Goal: Ask a question

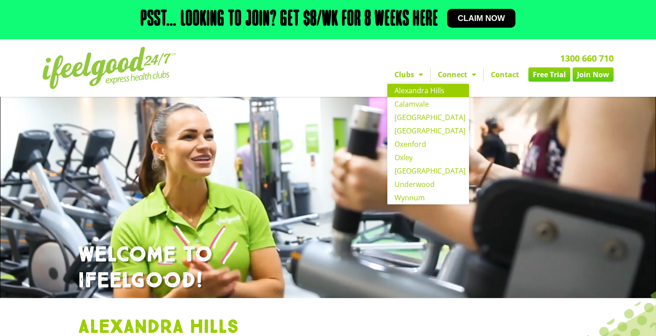
click at [406, 97] on link "Alexandra Hills" at bounding box center [428, 90] width 82 height 13
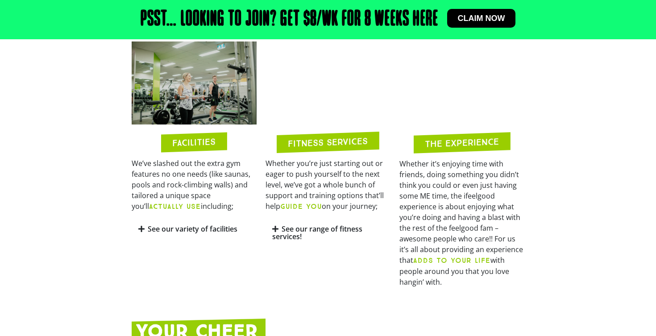
scroll to position [428, 0]
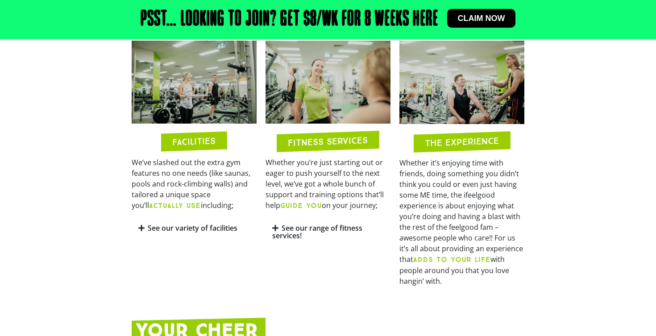
click at [188, 233] on link "See our variety of facilities" at bounding box center [193, 228] width 90 height 10
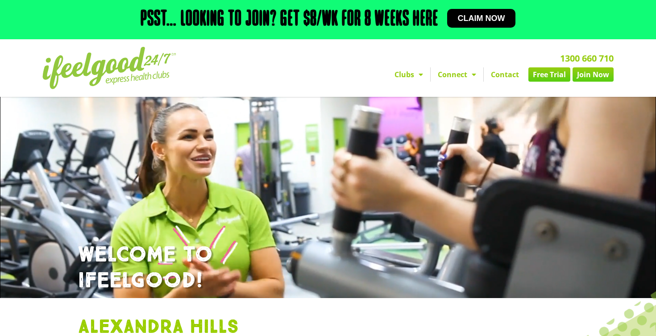
scroll to position [0, 0]
click at [509, 82] on link "Contact" at bounding box center [505, 74] width 42 height 14
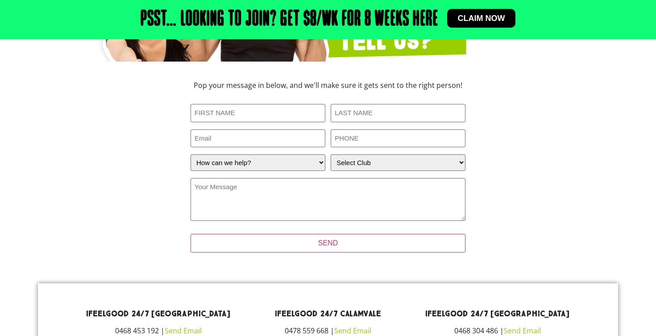
scroll to position [211, 0]
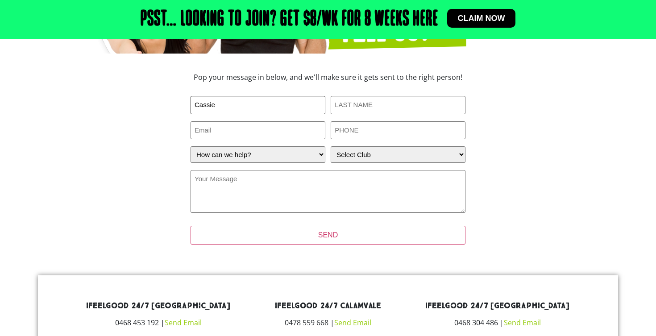
type input "Cassie"
type input "Dover"
type input "fortitudetraining@hotmail.com"
type input "0405900992"
select select "Alexandra Hills"
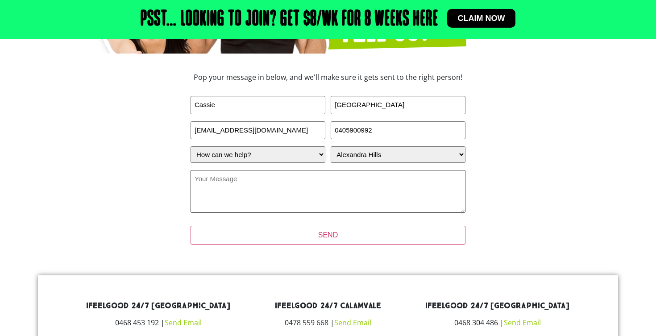
click at [341, 194] on textarea "Your Message (Required)" at bounding box center [328, 191] width 275 height 43
select select "I have a question about joining"
click at [313, 193] on textarea "Your Message (Required)" at bounding box center [328, 191] width 275 height 43
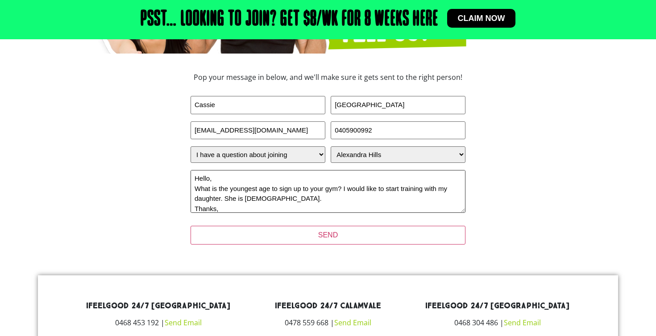
scroll to position [10, 0]
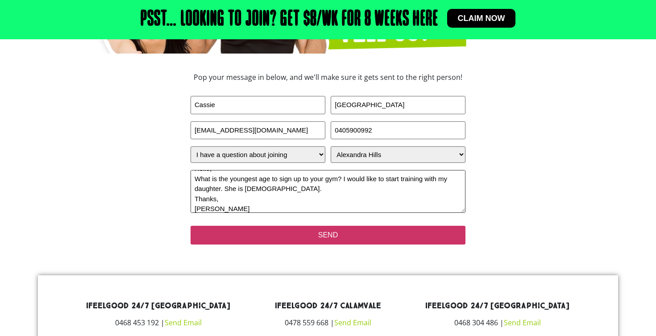
type textarea "Hello, What is the youngest age to sign up to your gym? I would like to start t…"
click at [351, 245] on input "SEND" at bounding box center [328, 235] width 275 height 19
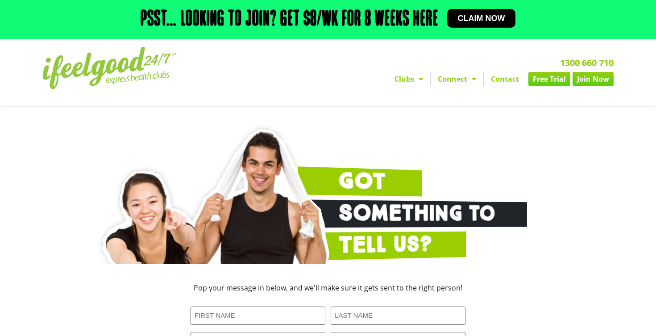
click at [169, 70] on img at bounding box center [109, 68] width 134 height 42
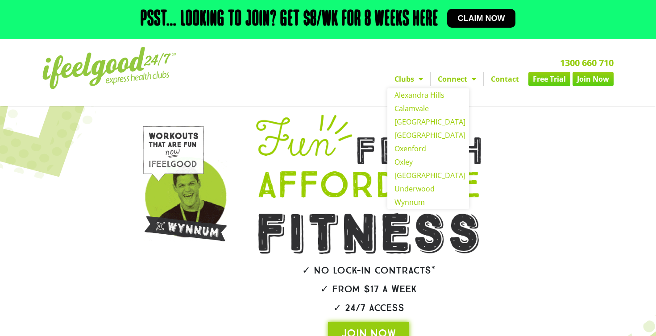
click at [417, 87] on span "Menu" at bounding box center [418, 79] width 9 height 16
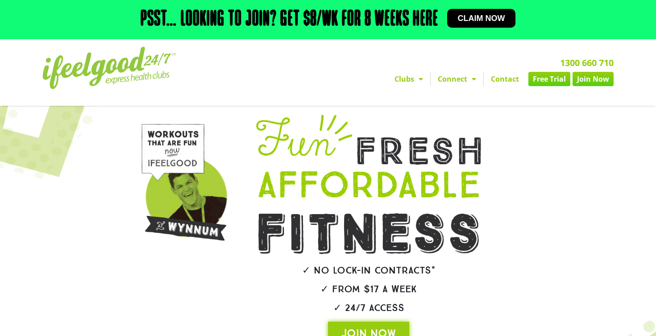
click at [416, 87] on span "Menu" at bounding box center [418, 79] width 9 height 16
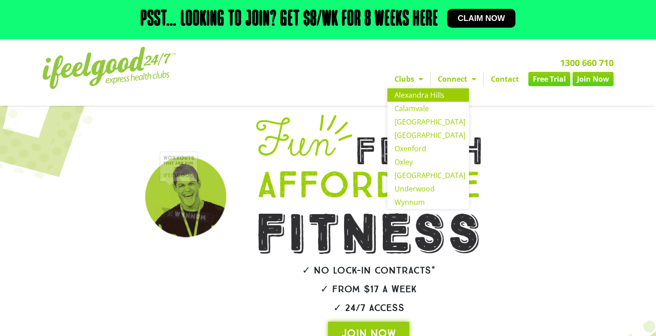
click at [418, 102] on link "Alexandra Hills" at bounding box center [428, 94] width 82 height 13
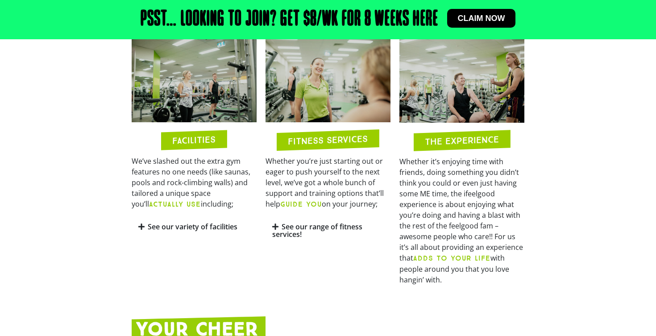
scroll to position [433, 0]
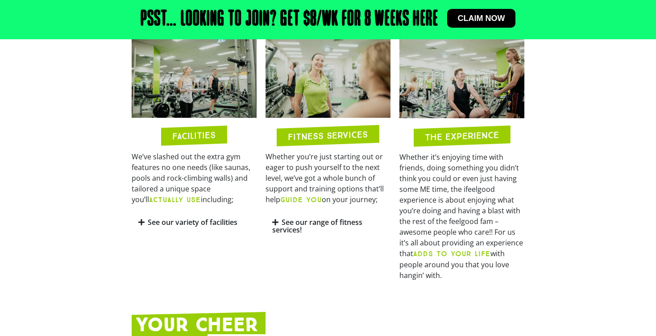
click at [198, 227] on link "See our variety of facilities" at bounding box center [193, 222] width 90 height 10
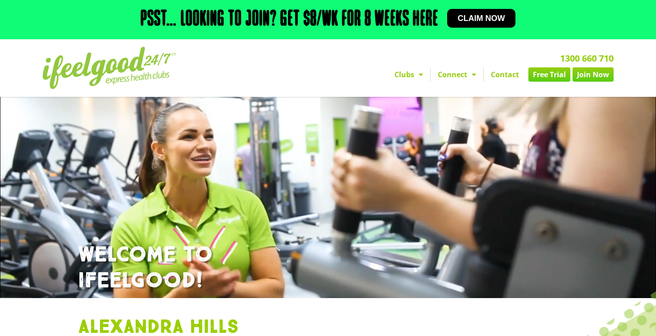
scroll to position [0, 0]
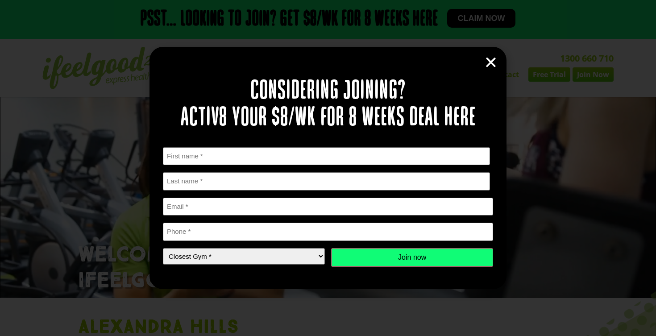
click at [489, 63] on icon "Close" at bounding box center [490, 62] width 13 height 13
